Goal: Task Accomplishment & Management: Manage account settings

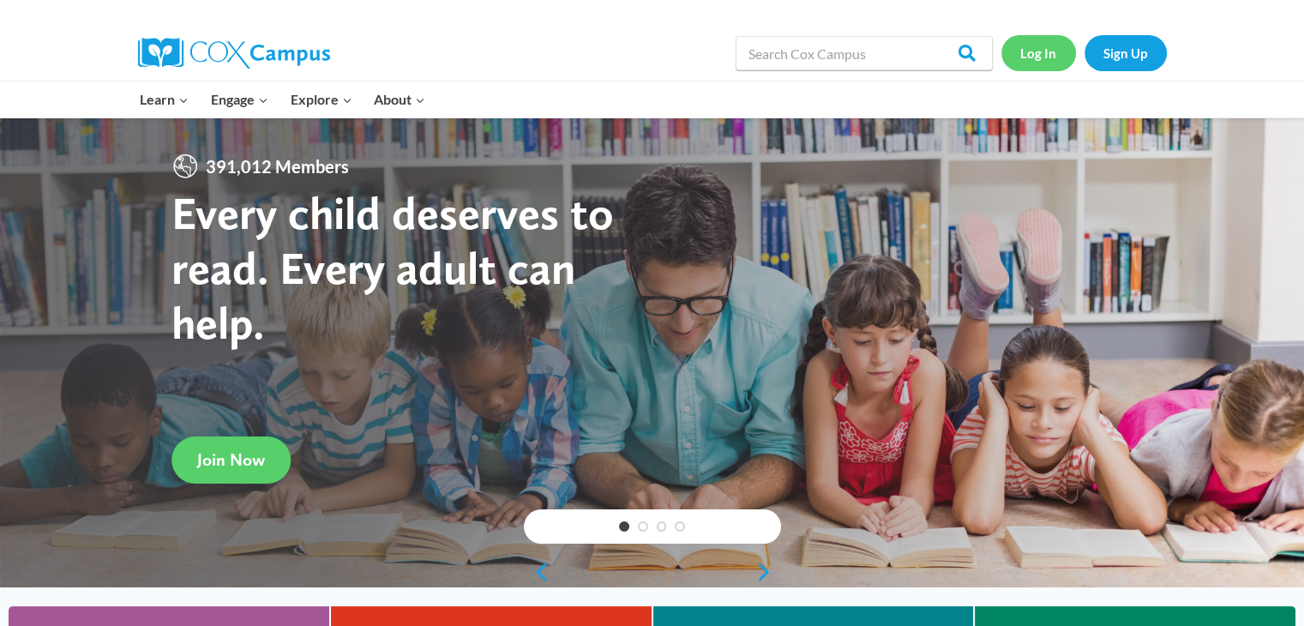
click at [1053, 49] on link "Log In" at bounding box center [1038, 52] width 75 height 35
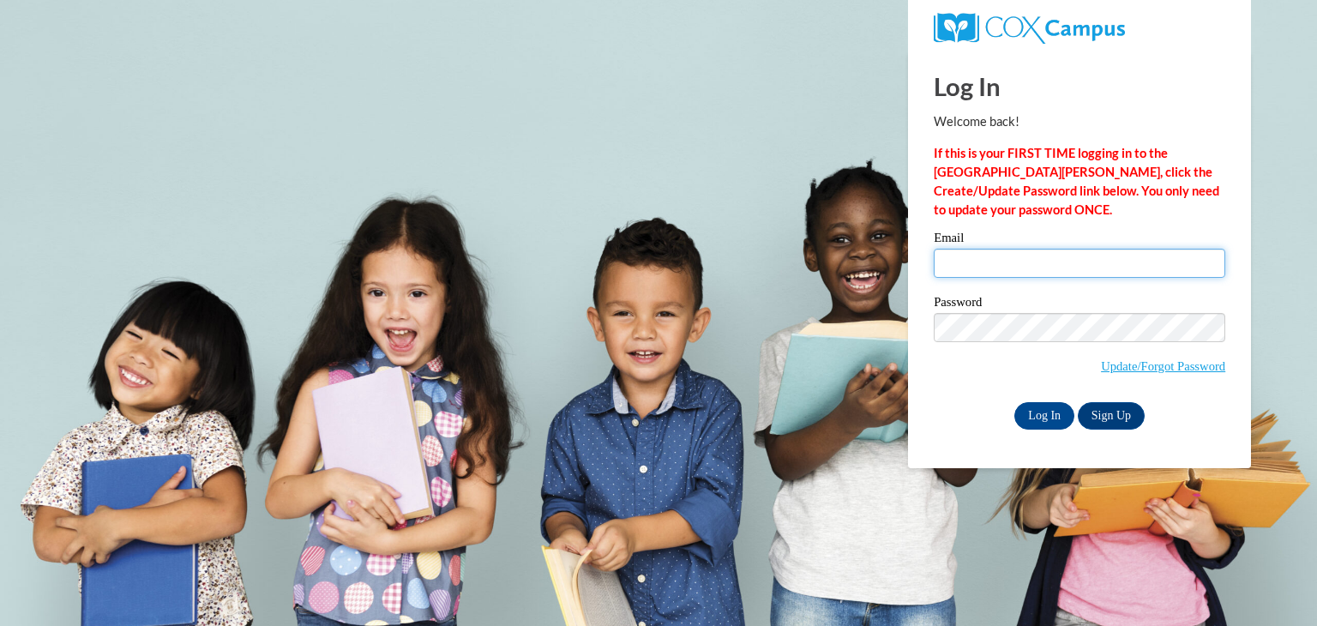
click at [1028, 250] on input "Email" at bounding box center [1079, 263] width 291 height 29
type input "jonelleevans@yahoo.com"
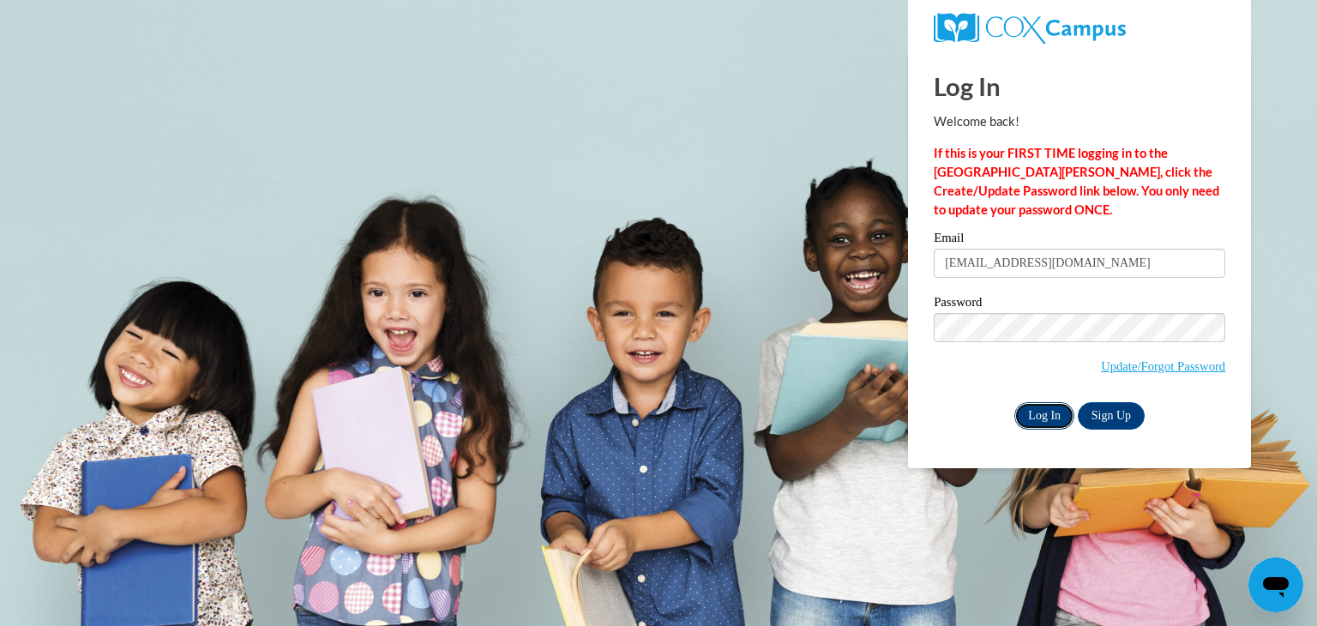
click at [1042, 410] on input "Log In" at bounding box center [1044, 415] width 60 height 27
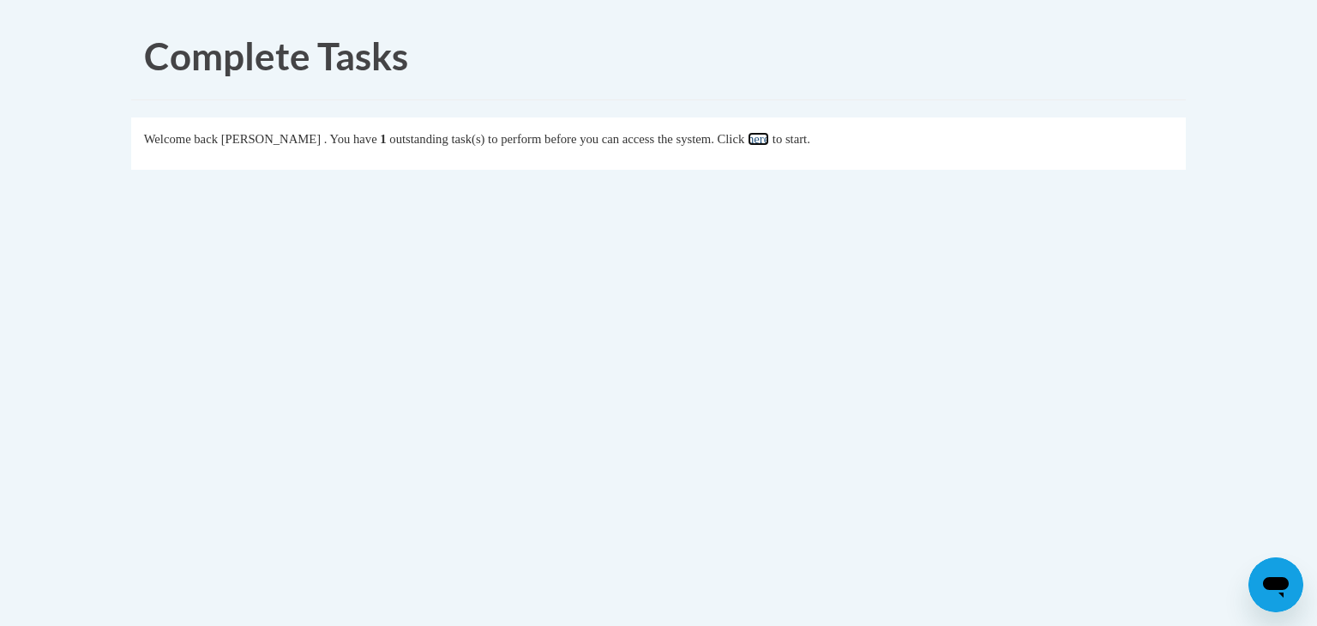
click at [769, 140] on link "here" at bounding box center [758, 139] width 21 height 14
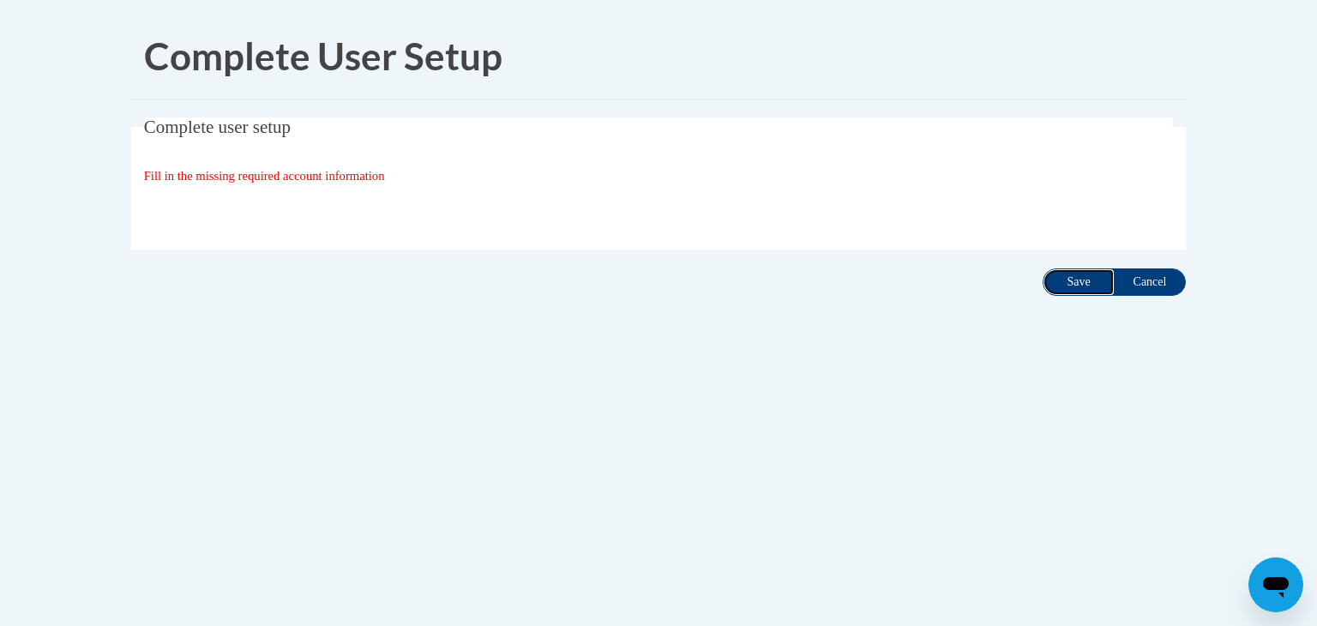
click at [1067, 272] on input "Save" at bounding box center [1078, 281] width 72 height 27
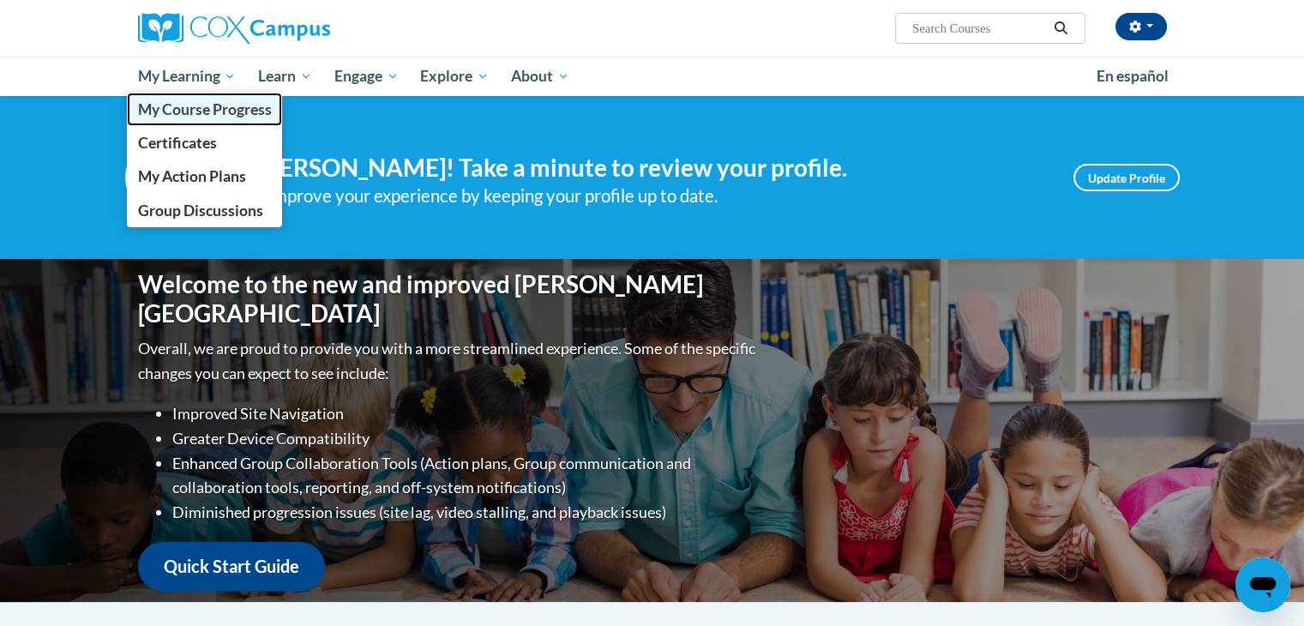
click at [189, 108] on span "My Course Progress" at bounding box center [204, 109] width 134 height 18
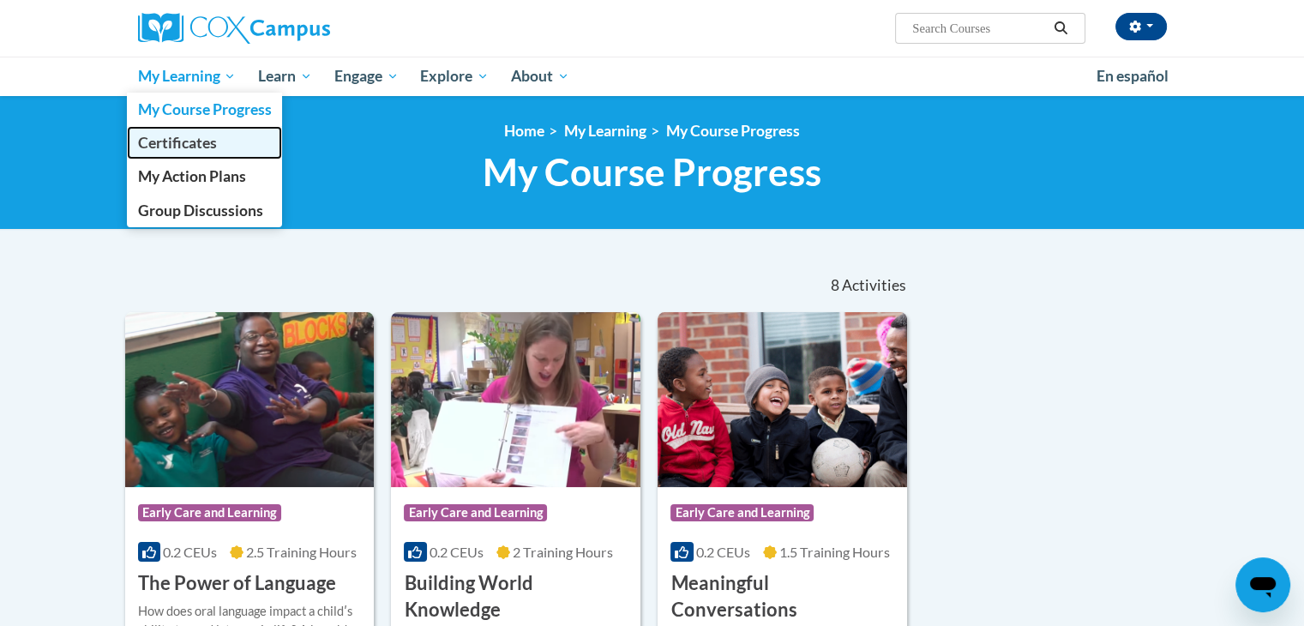
click at [181, 129] on link "Certificates" at bounding box center [205, 142] width 156 height 33
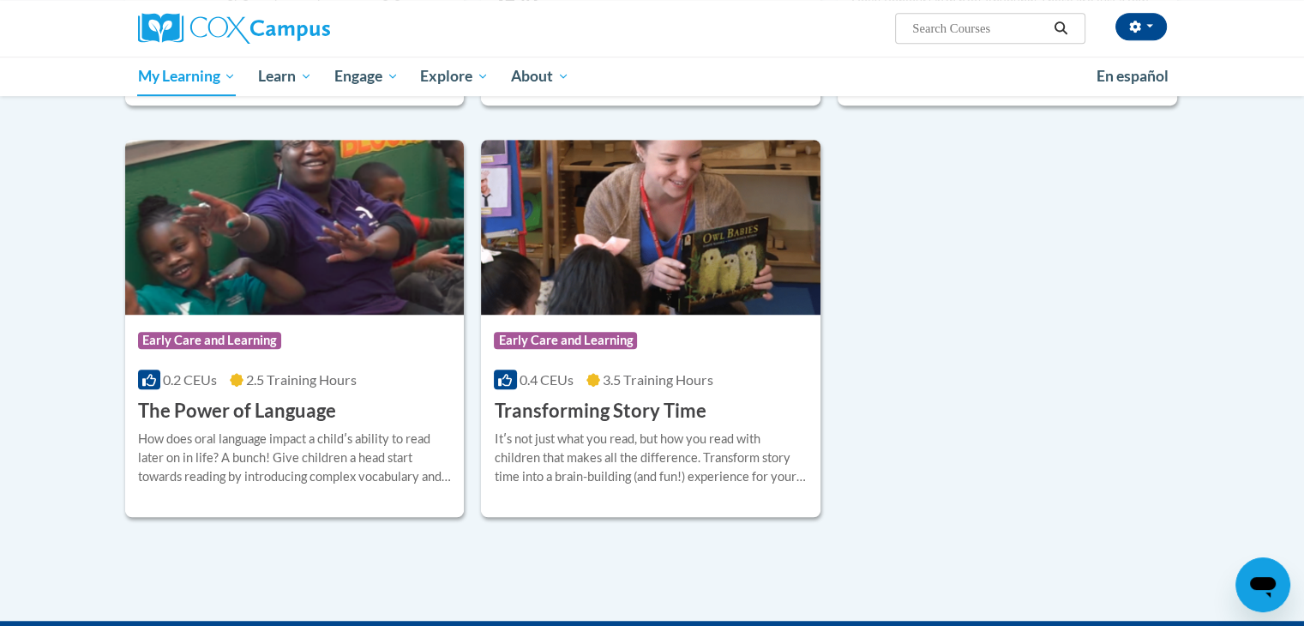
scroll to position [1286, 0]
